Goal: Information Seeking & Learning: Find specific fact

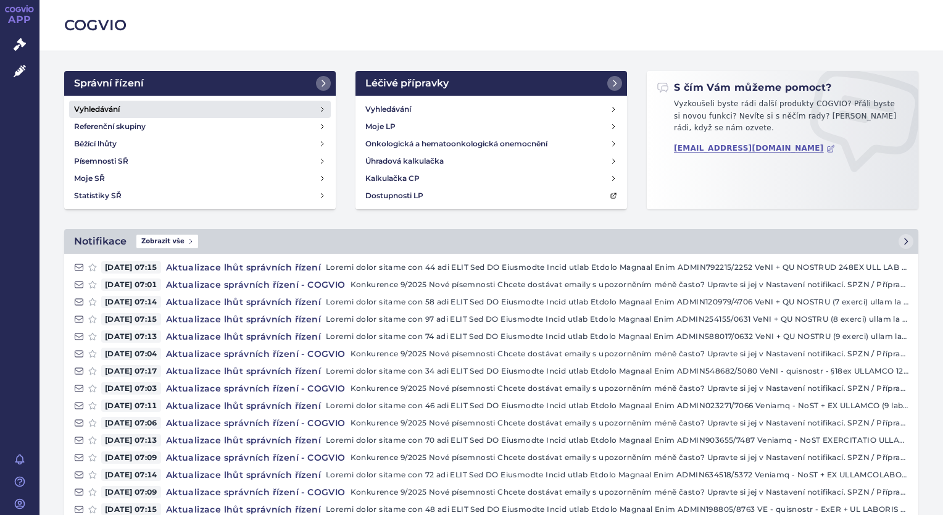
click at [136, 110] on link "Vyhledávání" at bounding box center [200, 109] width 262 height 17
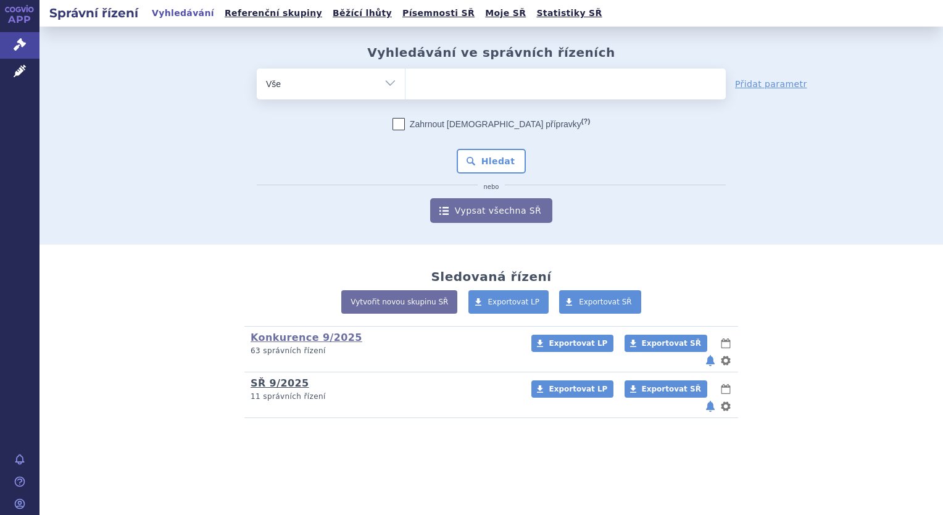
click at [281, 377] on link "SŘ 9/2025" at bounding box center [280, 383] width 59 height 12
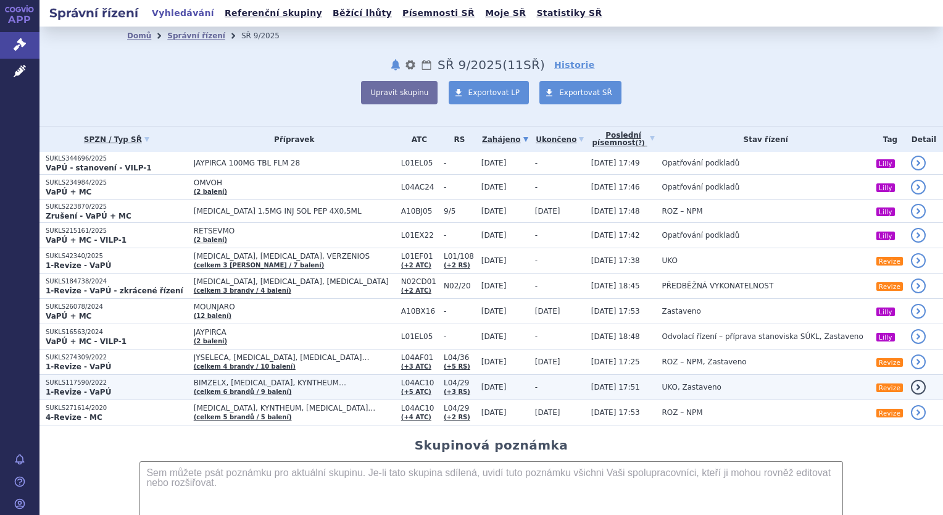
click at [303, 384] on span "BIMZELX, [MEDICAL_DATA], KYNTHEUM…" at bounding box center [294, 382] width 201 height 9
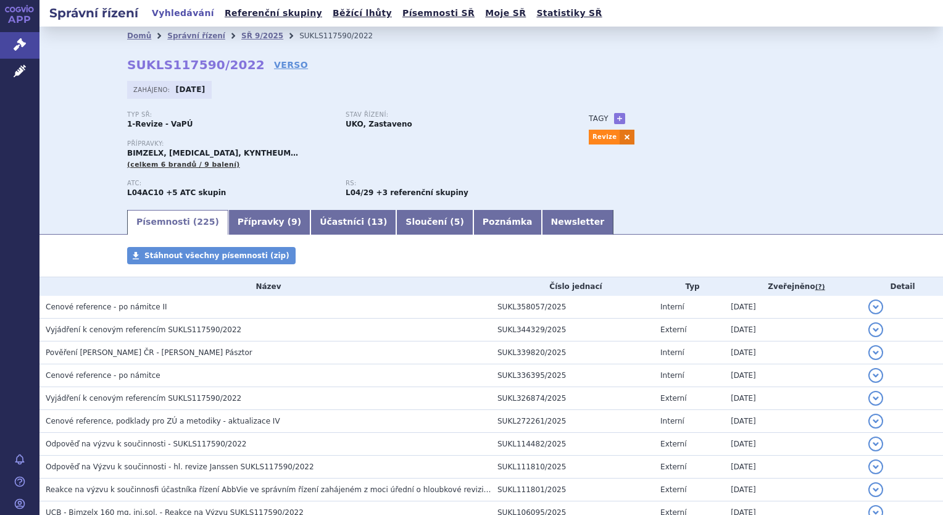
click at [165, 17] on link "Vyhledávání" at bounding box center [183, 13] width 70 height 17
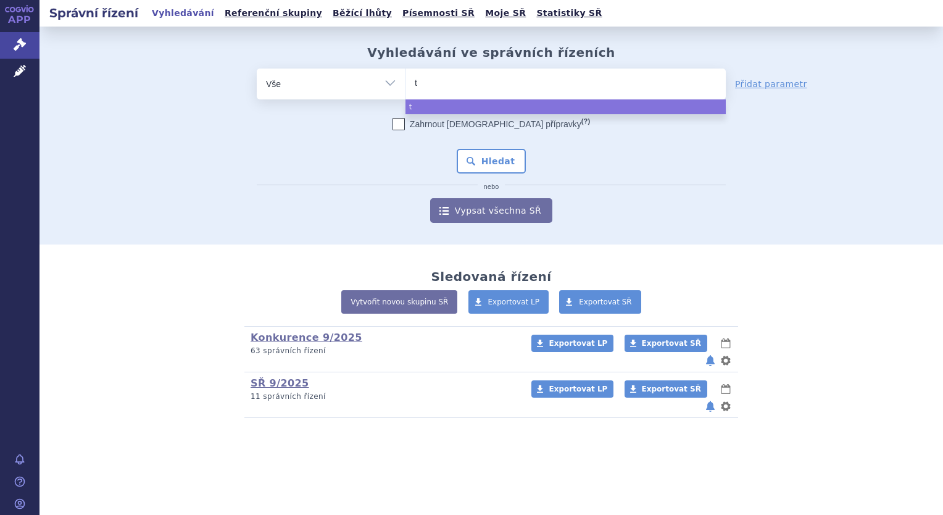
type input "ta"
type input "tal"
type input "[MEDICAL_DATA]"
select select "[MEDICAL_DATA]"
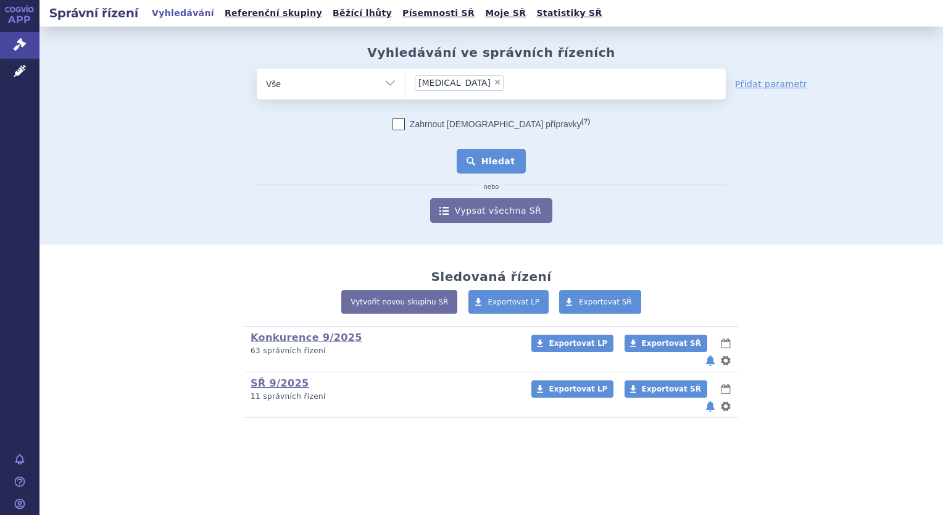
click at [491, 169] on button "Hledat" at bounding box center [492, 161] width 70 height 25
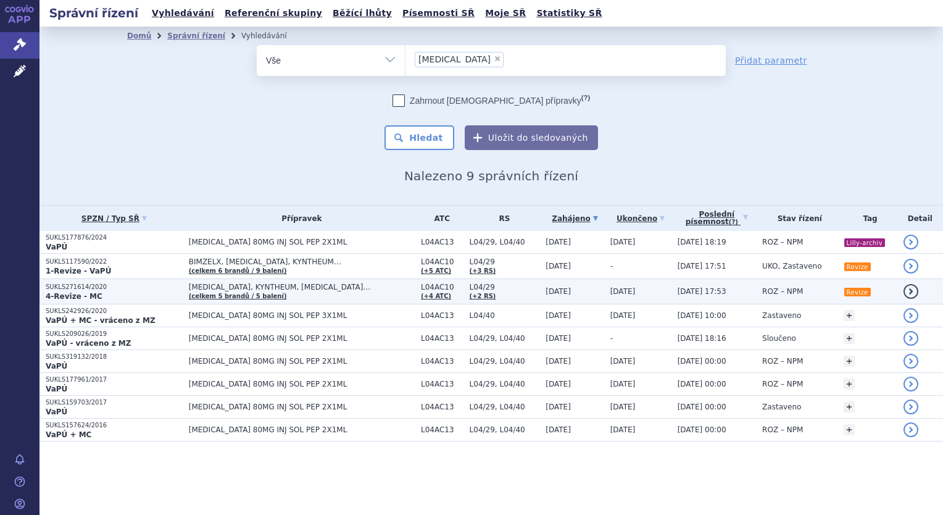
click at [305, 291] on td "[MEDICAL_DATA], KYNTHEUM, [MEDICAL_DATA]… (celkem 5 brandů / 5 balení)" at bounding box center [299, 291] width 232 height 25
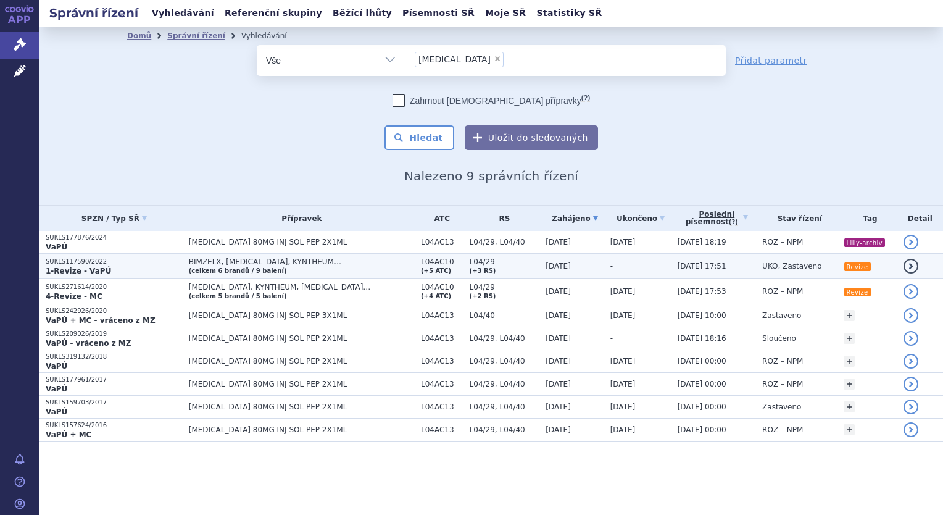
click at [304, 265] on span "BIMZELX, [MEDICAL_DATA], KYNTHEUM…" at bounding box center [302, 261] width 226 height 9
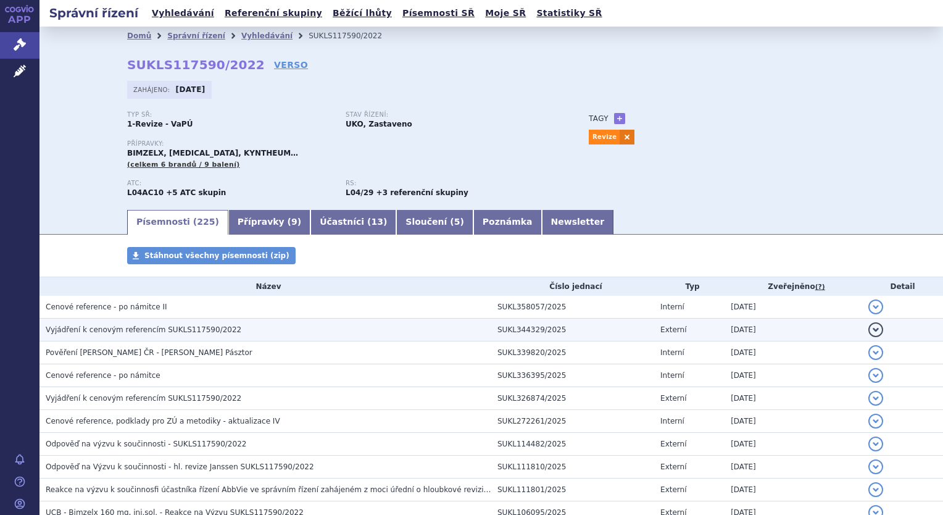
click at [217, 334] on h3 "Vyjádření k cenovým referencím SUKLS117590/2022" at bounding box center [269, 329] width 446 height 12
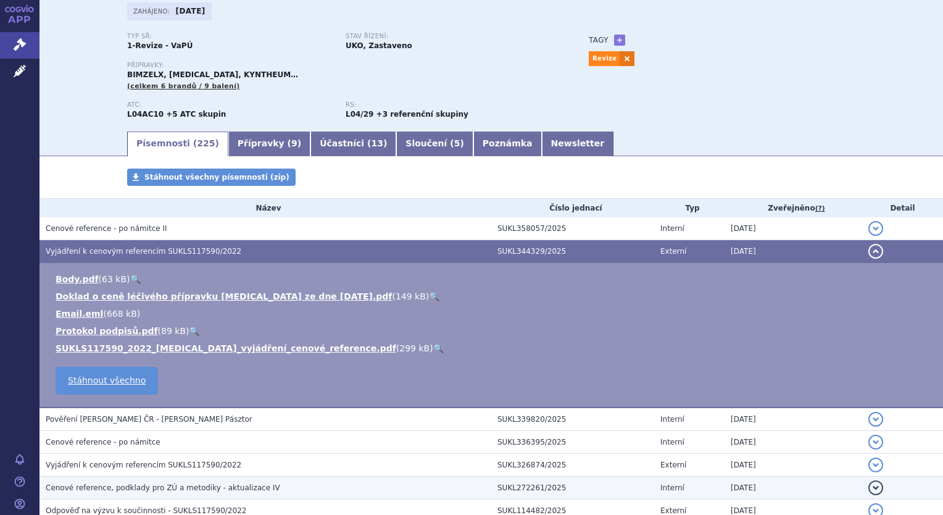
scroll to position [62, 0]
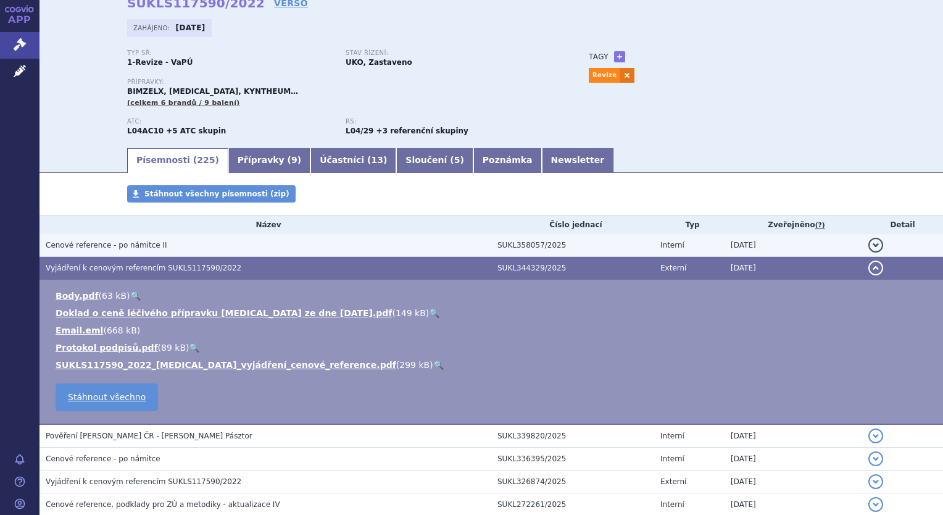
click at [116, 244] on span "Cenové reference - po námitce II" at bounding box center [107, 245] width 122 height 9
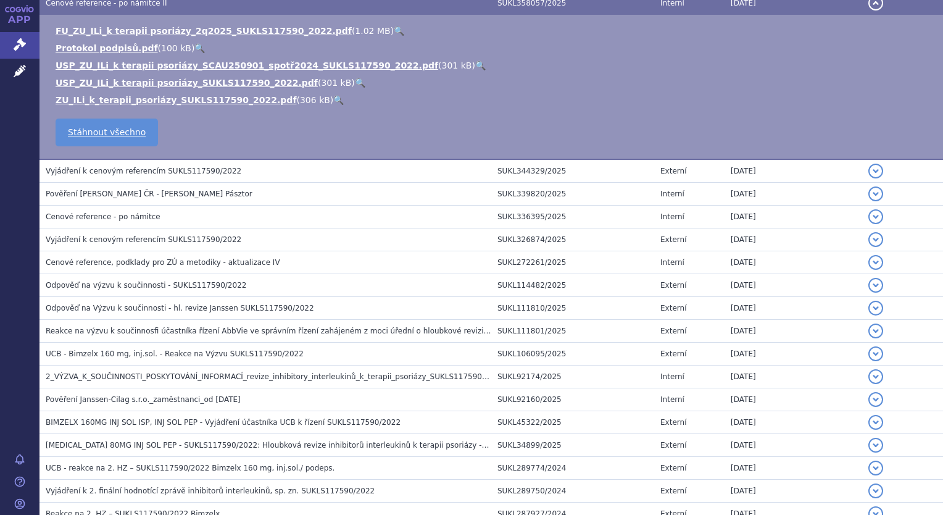
scroll to position [185, 0]
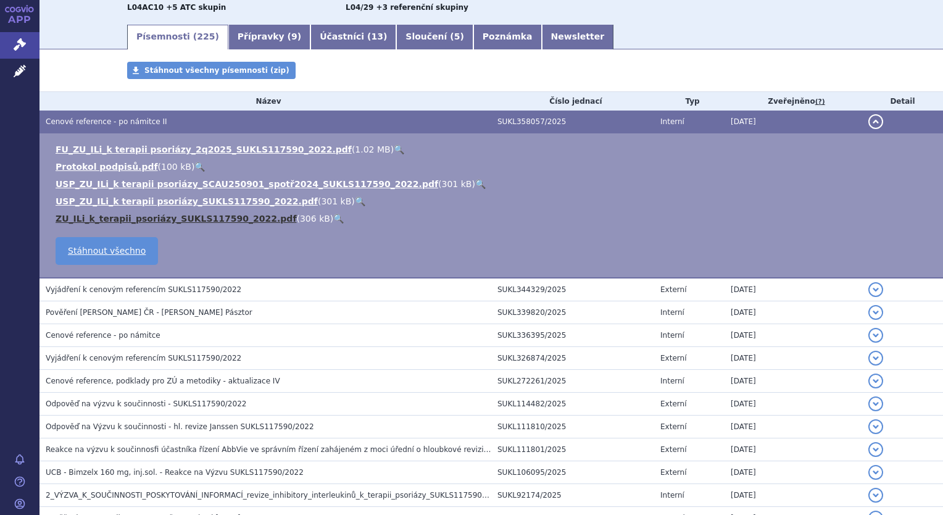
click at [159, 218] on link "ZU_ILi_k_terapii_psoriázy_SUKLS117590_2022.pdf" at bounding box center [176, 219] width 241 height 10
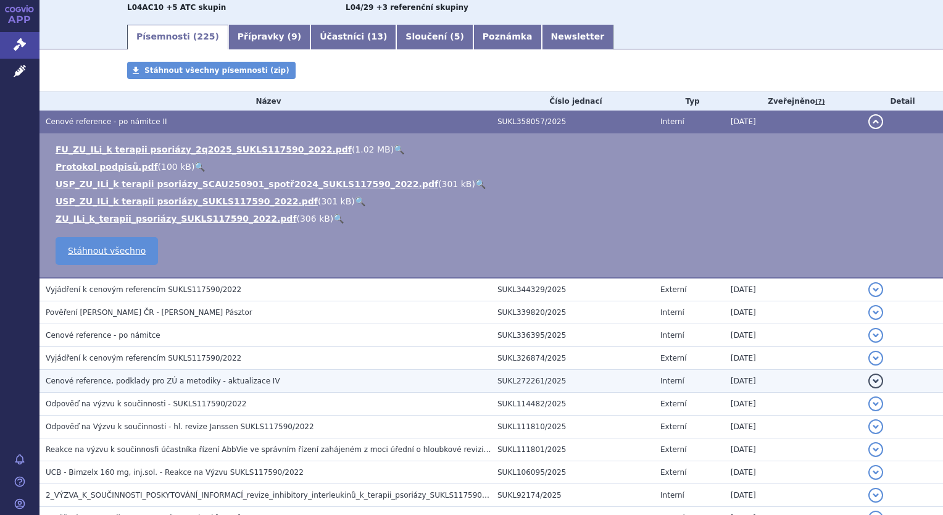
click at [254, 384] on h3 "Cenové reference, podklady pro ZÚ a metodiky - aktualizace IV" at bounding box center [269, 381] width 446 height 12
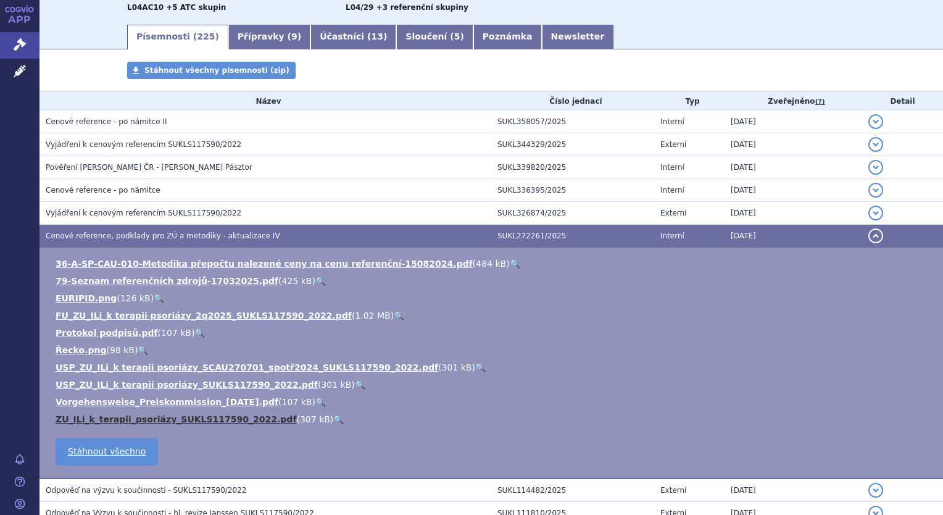
click at [154, 421] on link "ZU_ILi_k_terapii_psoriázy_SUKLS117590_2022.pdf" at bounding box center [176, 419] width 241 height 10
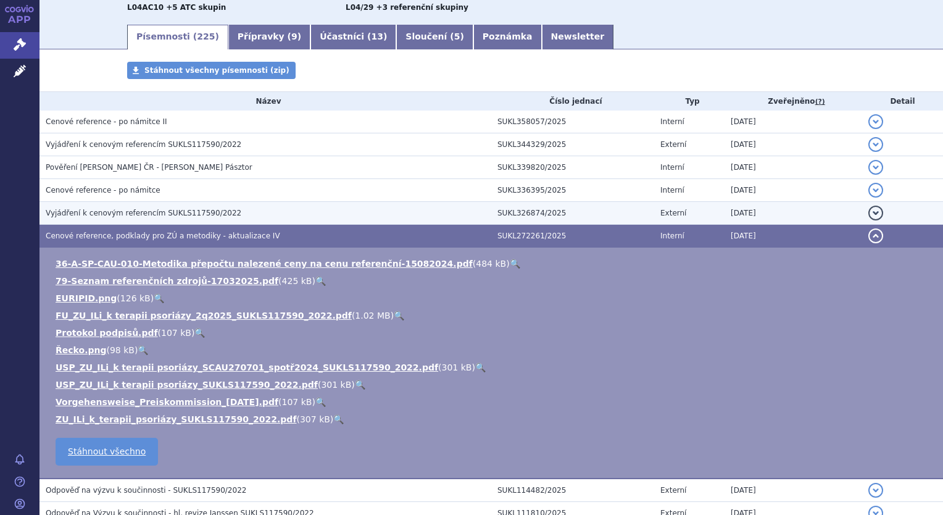
click at [191, 219] on h3 "Vyjádření k cenovým referencím SUKLS117590/2022" at bounding box center [269, 213] width 446 height 12
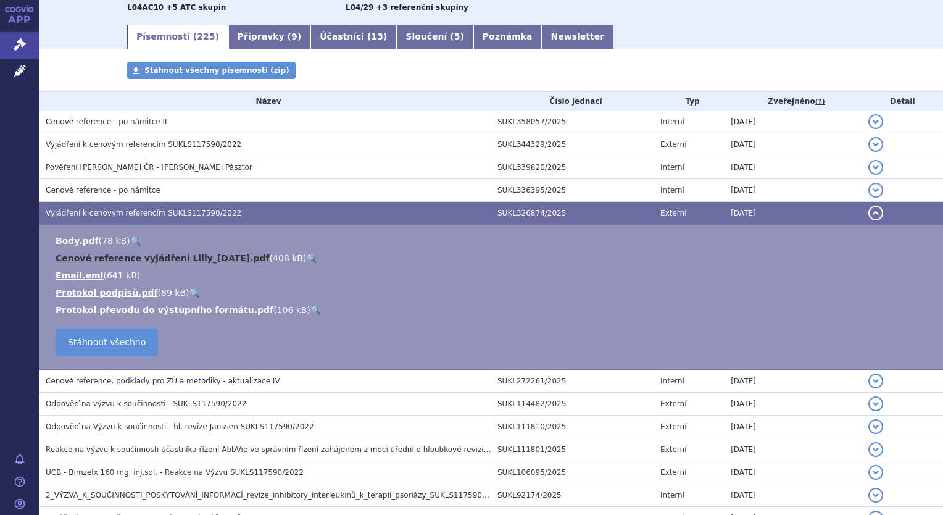
click at [190, 260] on link "Cenové reference vyjádření Lilly_[DATE].pdf" at bounding box center [163, 258] width 214 height 10
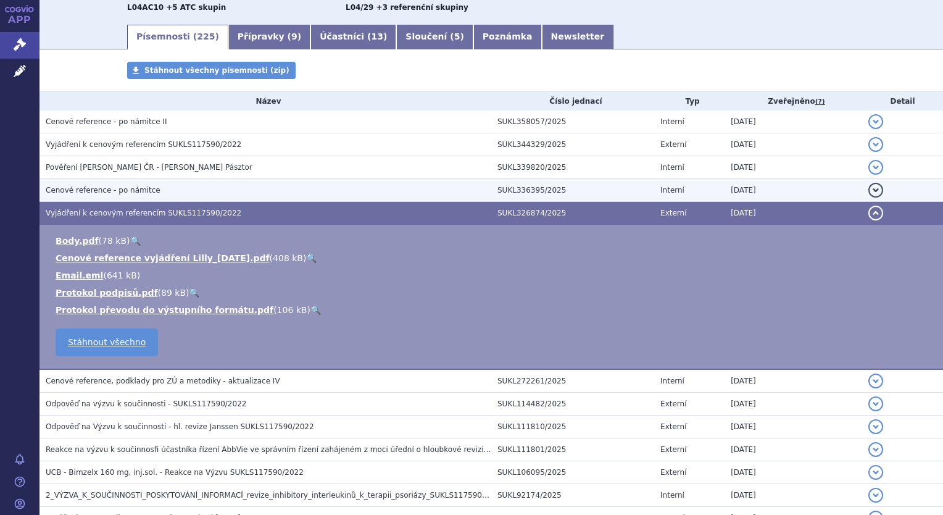
click at [136, 194] on span "Cenové reference - po námitce" at bounding box center [103, 190] width 115 height 9
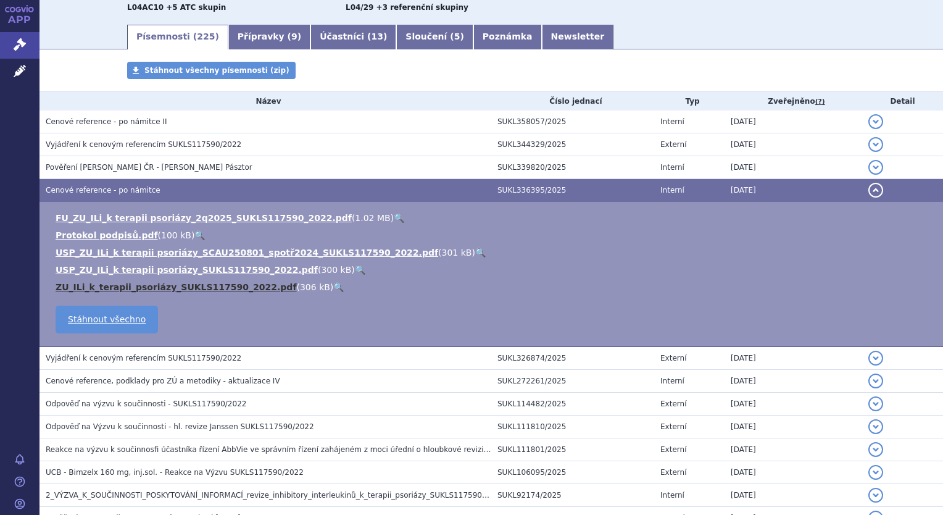
click at [128, 289] on link "ZU_ILi_k_terapii_psoriázy_SUKLS117590_2022.pdf" at bounding box center [176, 287] width 241 height 10
